Goal: Find contact information: Find contact information

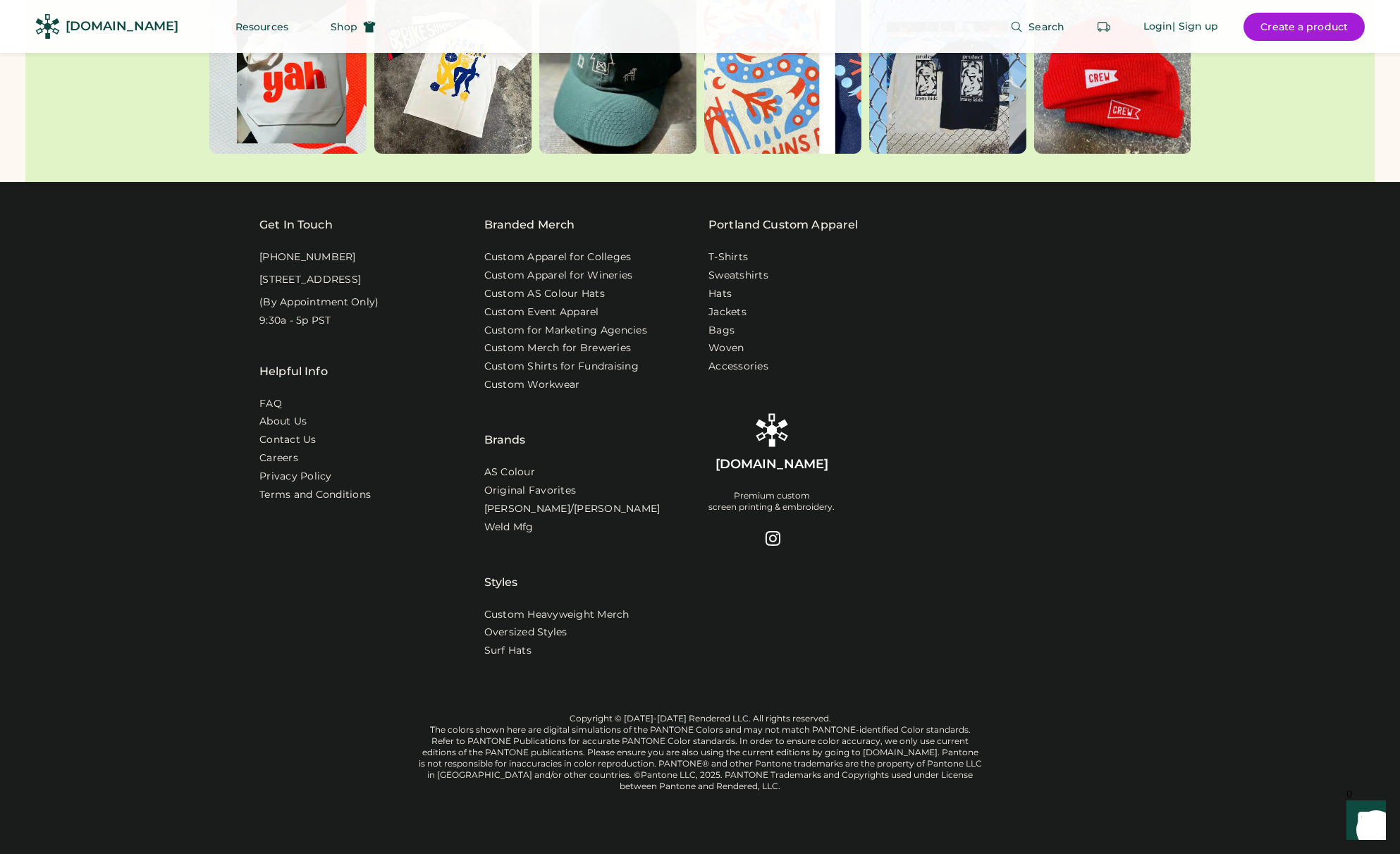
scroll to position [4710, 0]
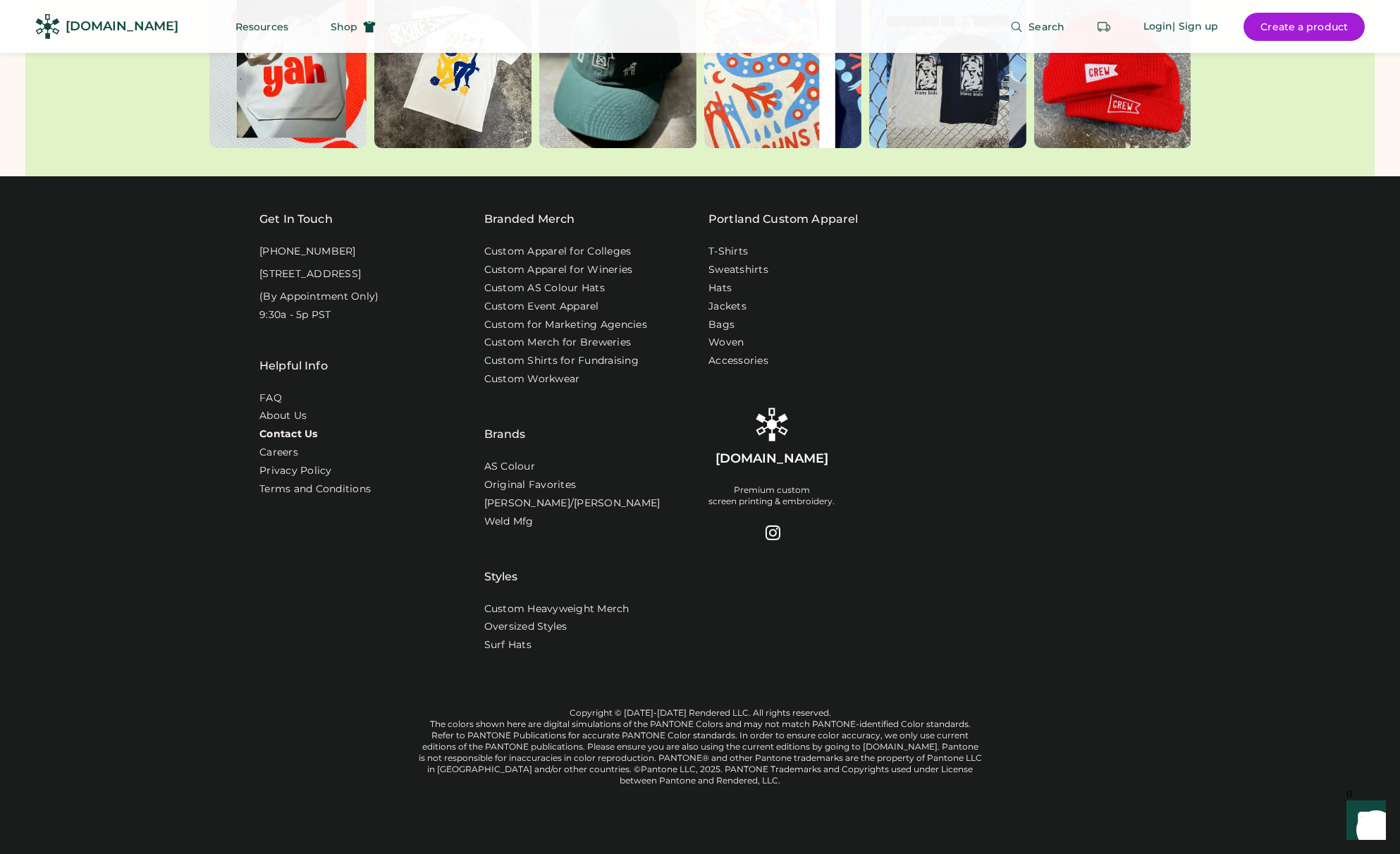
click at [285, 428] on link "Contact Us" at bounding box center [289, 435] width 59 height 14
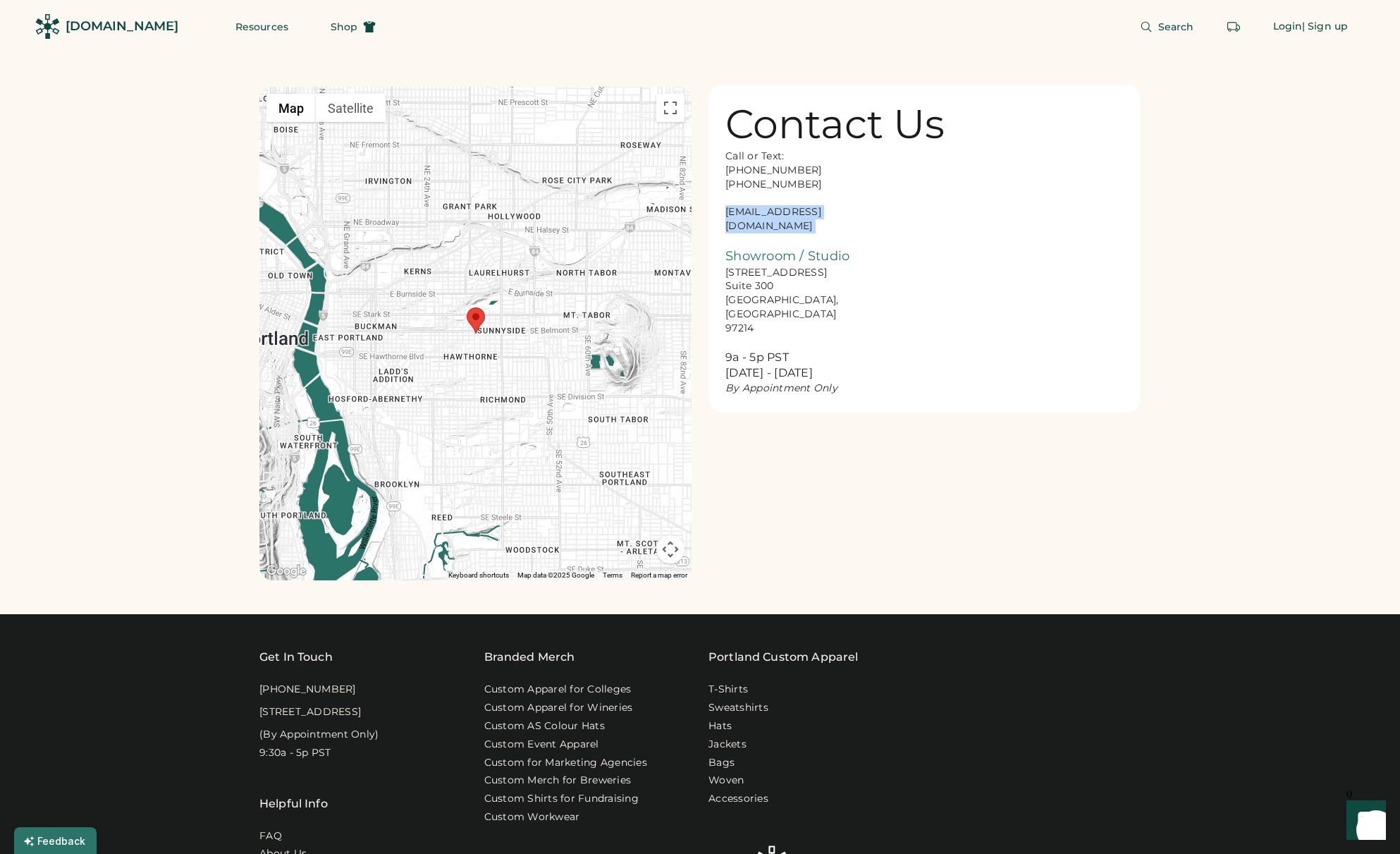
drag, startPoint x: 729, startPoint y: 211, endPoint x: 812, endPoint y: 220, distance: 83.5
click at [812, 220] on div "Call or Text: [PHONE_NUMBER] [PHONE_NUMBER] [EMAIL_ADDRESS][DOMAIN_NAME] Showro…" at bounding box center [796, 272] width 141 height 247
copy div "[EMAIL_ADDRESS][DOMAIN_NAME]"
